Goal: Task Accomplishment & Management: Manage account settings

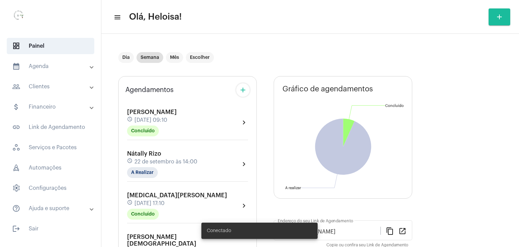
click at [239, 92] on mat-icon "add" at bounding box center [243, 90] width 8 height 8
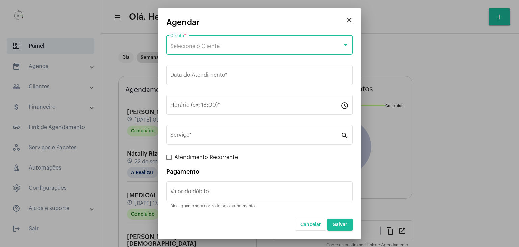
click at [215, 43] on div "Selecione o Cliente" at bounding box center [256, 46] width 172 height 6
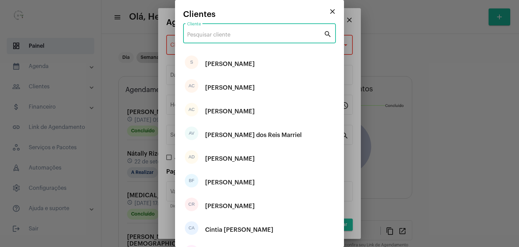
click at [220, 37] on input "Cliente" at bounding box center [255, 35] width 137 height 6
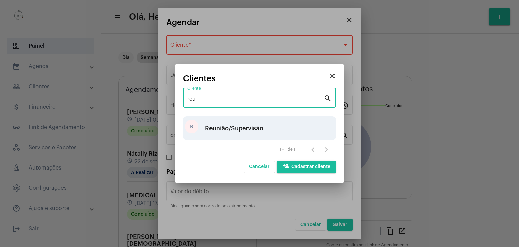
type input "reu"
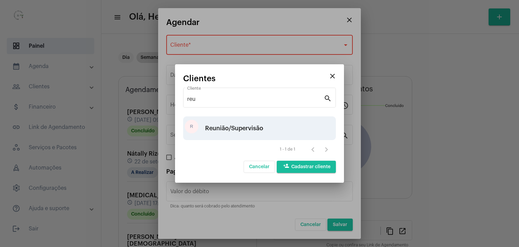
click at [229, 129] on div "Reunião/Supervisão" at bounding box center [234, 128] width 58 height 20
type input "R$ 0"
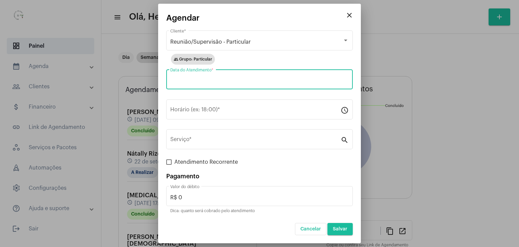
click at [215, 78] on input "Data do Atendimento *" at bounding box center [259, 81] width 179 height 6
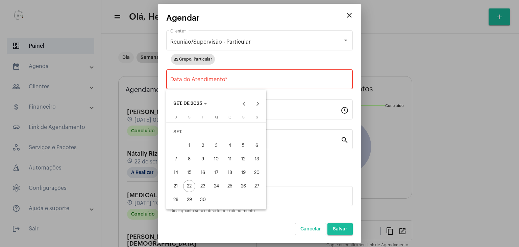
click at [202, 189] on div "23" at bounding box center [203, 186] width 12 height 12
type input "[DATE]"
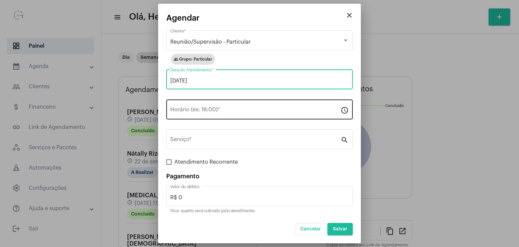
click at [179, 110] on input "Horário (ex: 18:00) *" at bounding box center [255, 111] width 170 height 6
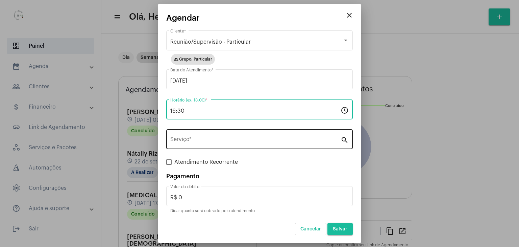
type input "16:30"
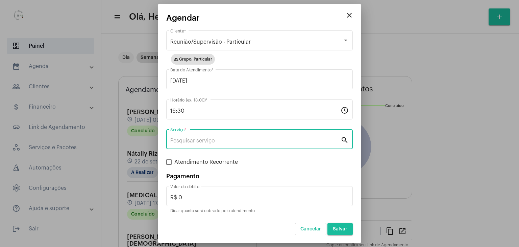
click at [186, 142] on input "Serviço *" at bounding box center [255, 141] width 170 height 6
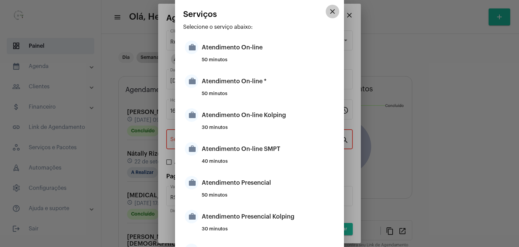
click at [329, 14] on mat-icon "close" at bounding box center [333, 11] width 8 height 8
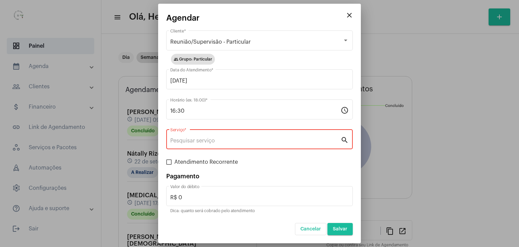
click at [250, 138] on input "Serviço *" at bounding box center [255, 141] width 170 height 6
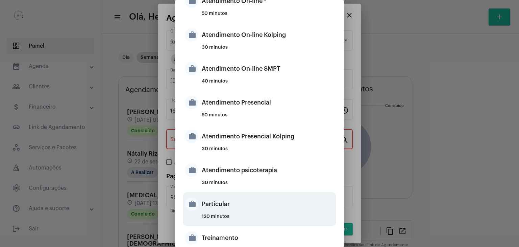
scroll to position [154, 0]
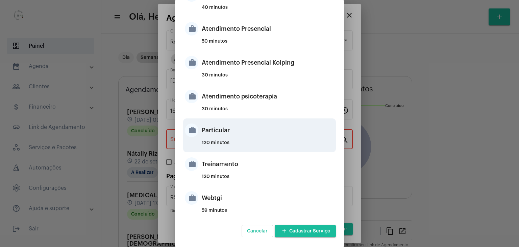
click at [210, 134] on div "Particular" at bounding box center [268, 130] width 133 height 20
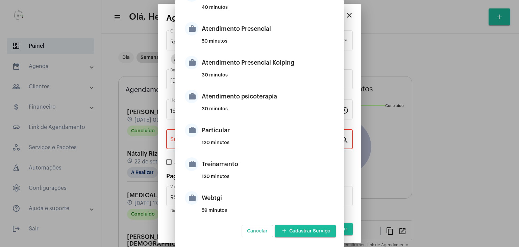
type input "Particular"
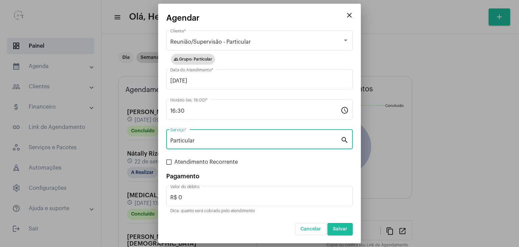
click at [342, 227] on span "Salvar" at bounding box center [340, 229] width 15 height 5
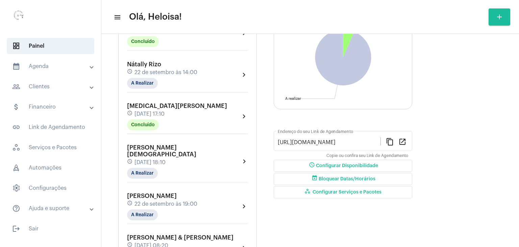
scroll to position [101, 0]
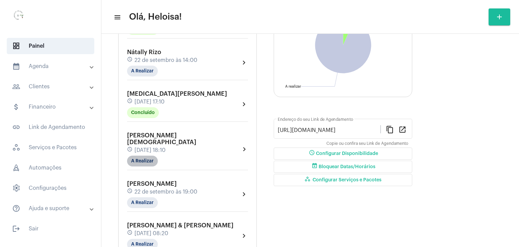
click at [145, 156] on mat-chip "A Realizar" at bounding box center [142, 161] width 31 height 11
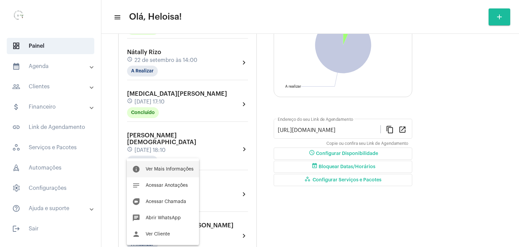
click at [164, 169] on span "Ver Mais Informações" at bounding box center [170, 169] width 48 height 5
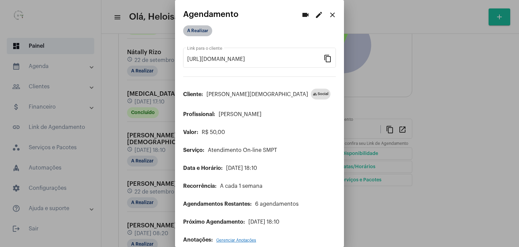
click at [204, 34] on mat-chip "A Realizar" at bounding box center [197, 30] width 29 height 11
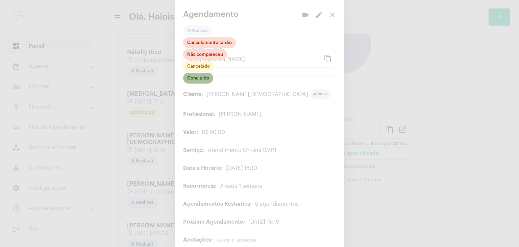
click at [196, 83] on mat-chip "Concluído" at bounding box center [198, 78] width 30 height 11
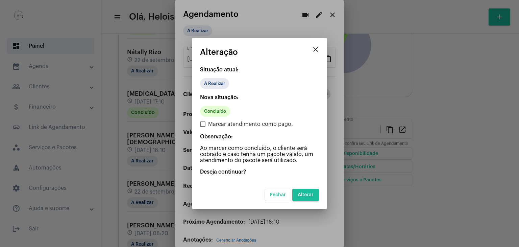
click at [200, 122] on mat-dialog-container "close Alteração Situação atual: A Realizar Nova situação: Concluído Marcar aten…" at bounding box center [259, 123] width 135 height 171
click at [205, 126] on span at bounding box center [202, 123] width 5 height 5
click at [203, 127] on input "Marcar atendimento como pago." at bounding box center [203, 127] width 0 height 0
checkbox input "true"
click at [309, 196] on span "Alterar" at bounding box center [306, 194] width 16 height 5
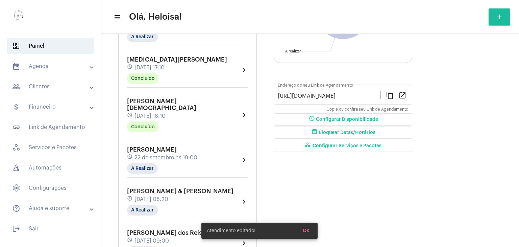
scroll to position [169, 0]
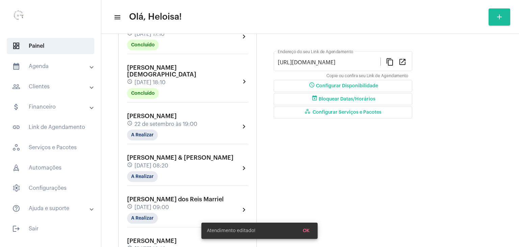
click at [142, 119] on div "[PERSON_NAME] schedule [DATE] 19:00 A Realizar" at bounding box center [162, 127] width 70 height 28
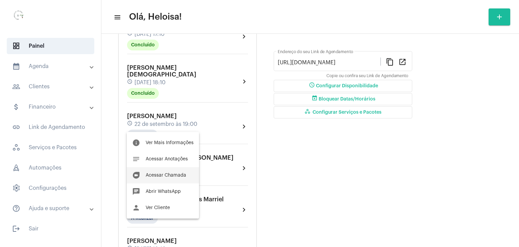
click at [158, 174] on span "Acessar Chamada" at bounding box center [166, 175] width 41 height 5
